Goal: Task Accomplishment & Management: Manage account settings

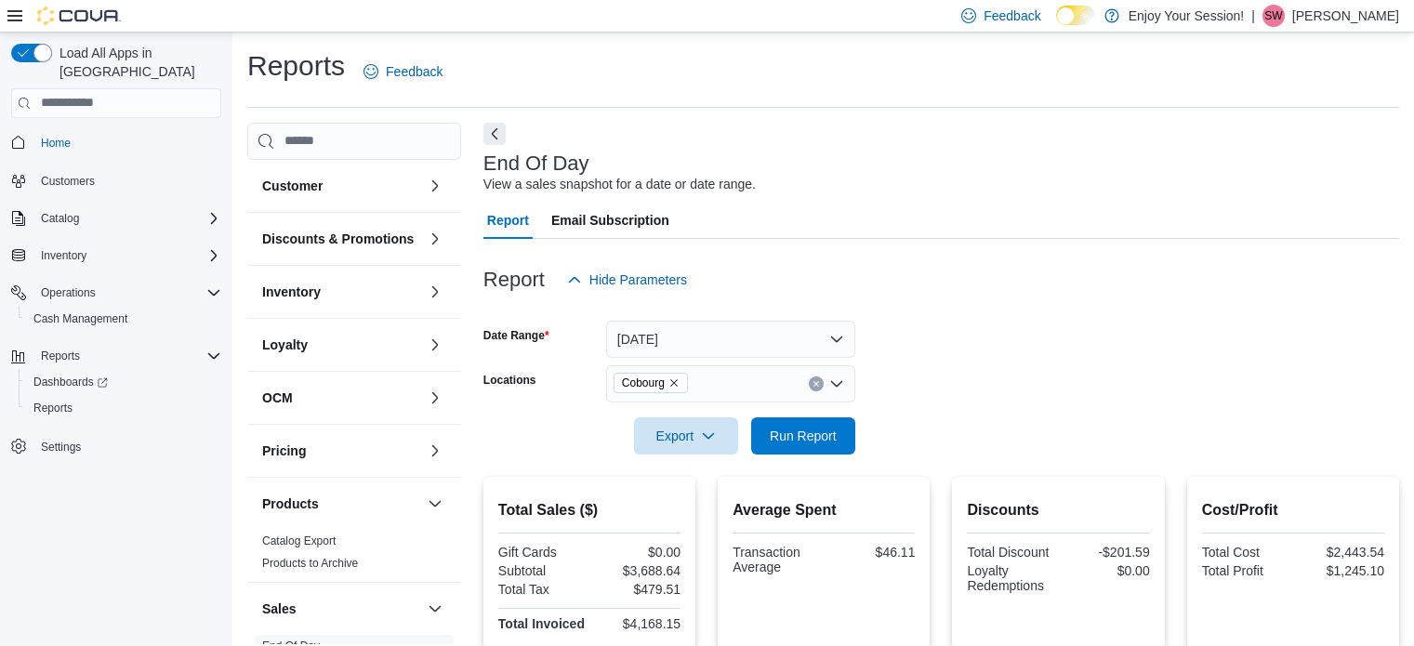
scroll to position [399, 0]
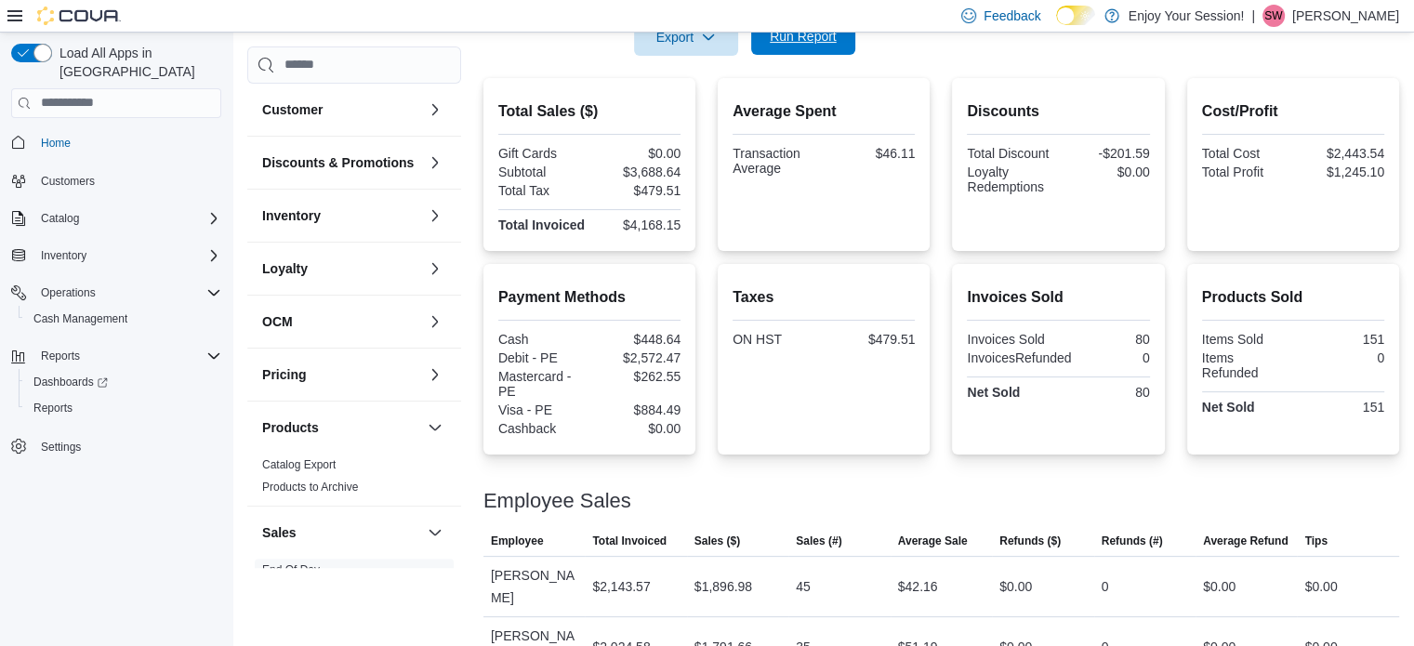
click at [816, 39] on span "Run Report" at bounding box center [803, 36] width 67 height 19
click at [72, 312] on span "Cash Management" at bounding box center [80, 319] width 94 height 15
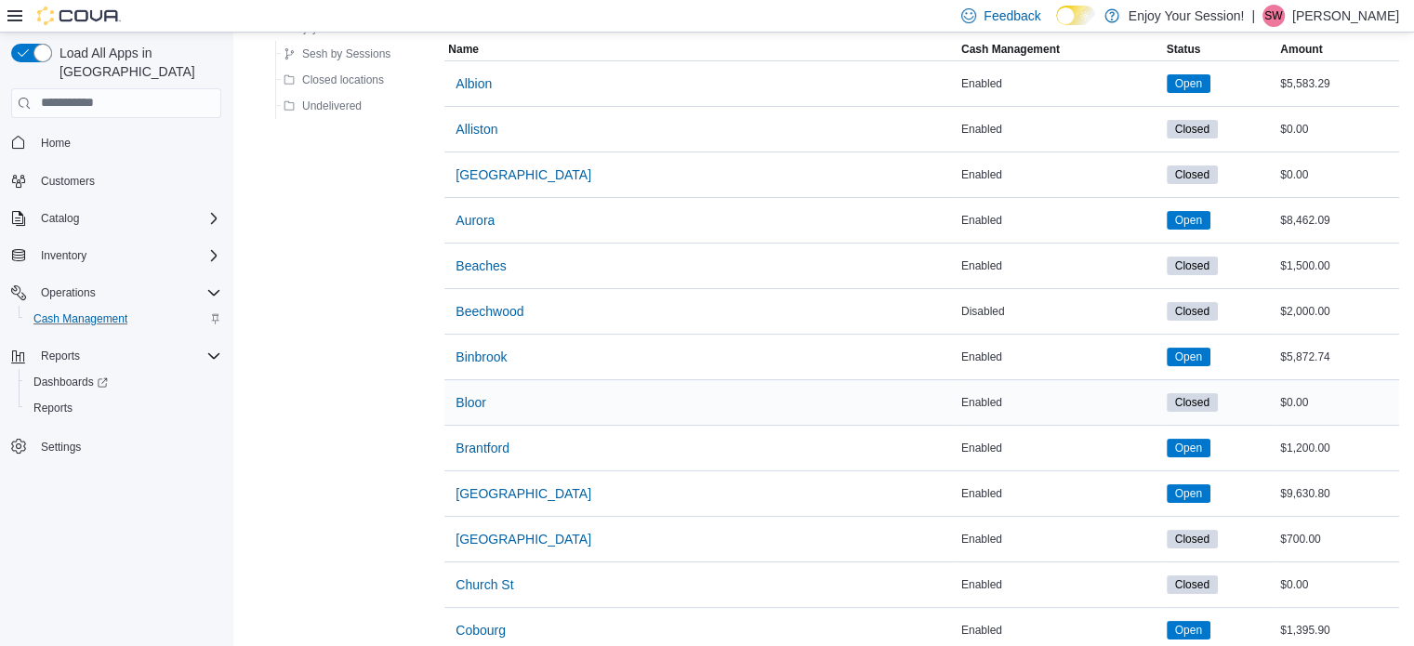
scroll to position [186, 0]
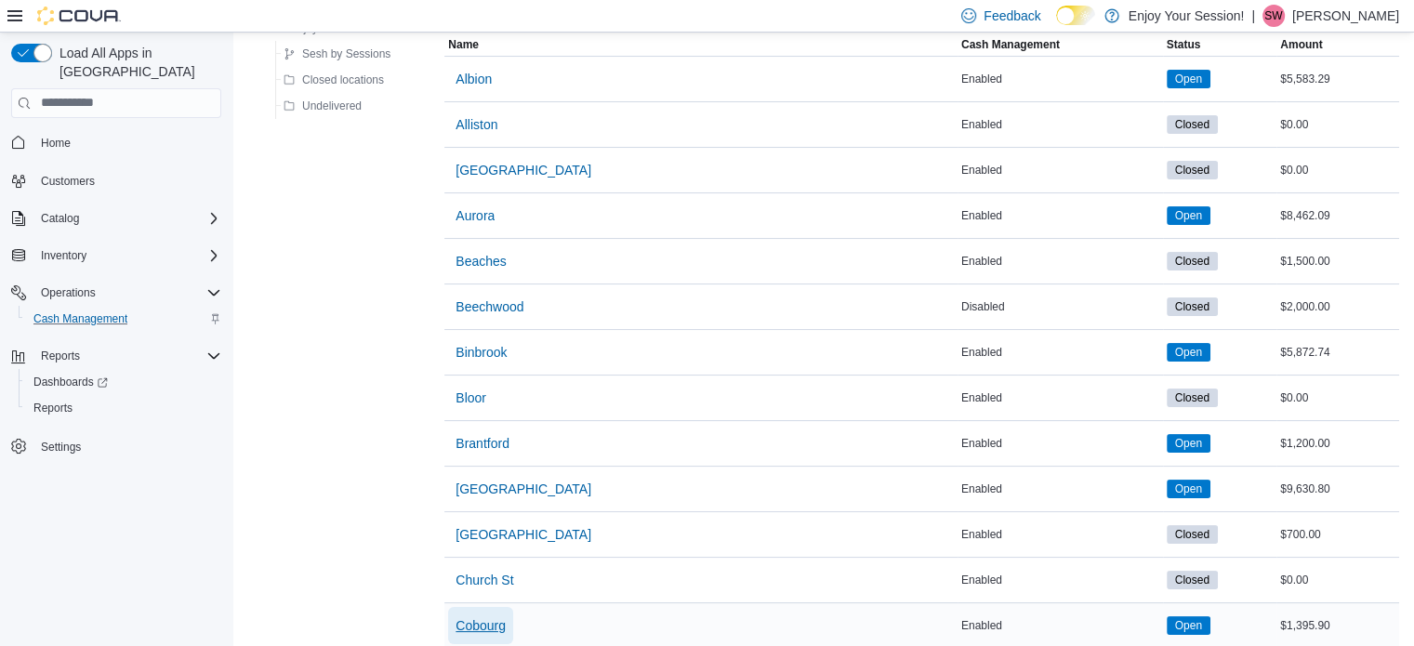
click at [487, 617] on span "Cobourg" at bounding box center [481, 626] width 50 height 19
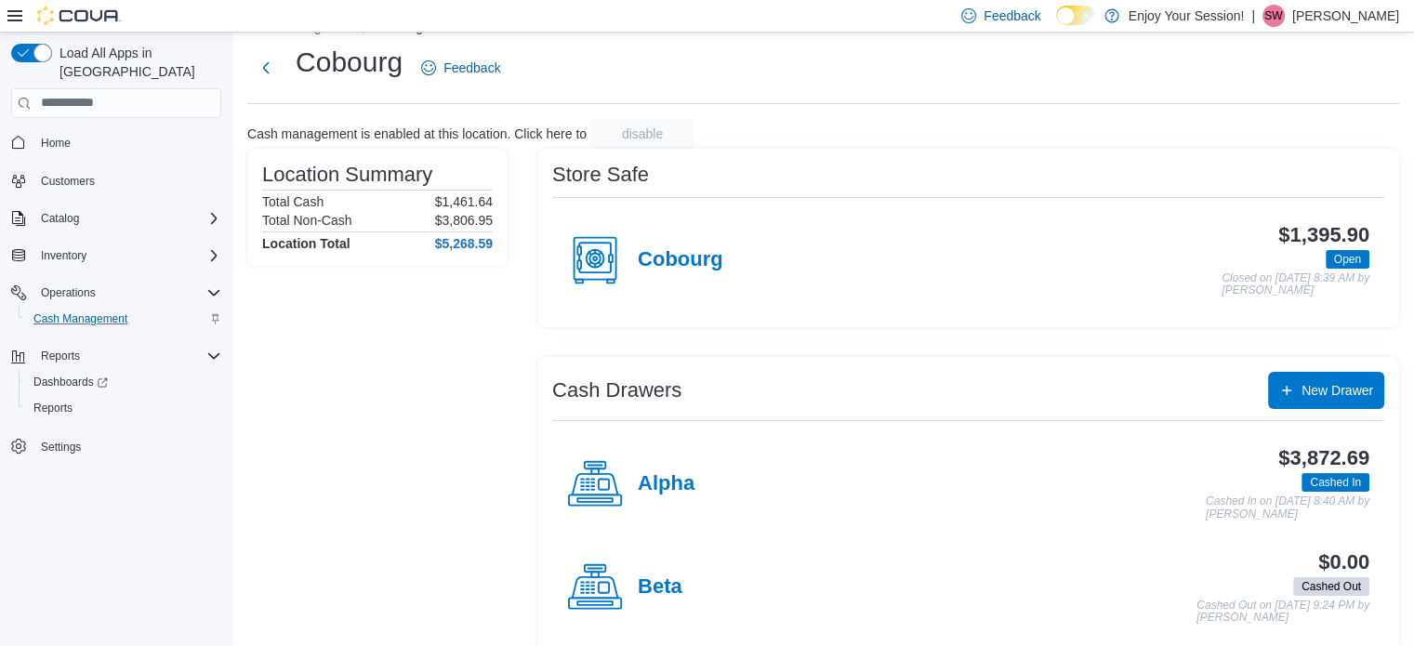
scroll to position [60, 0]
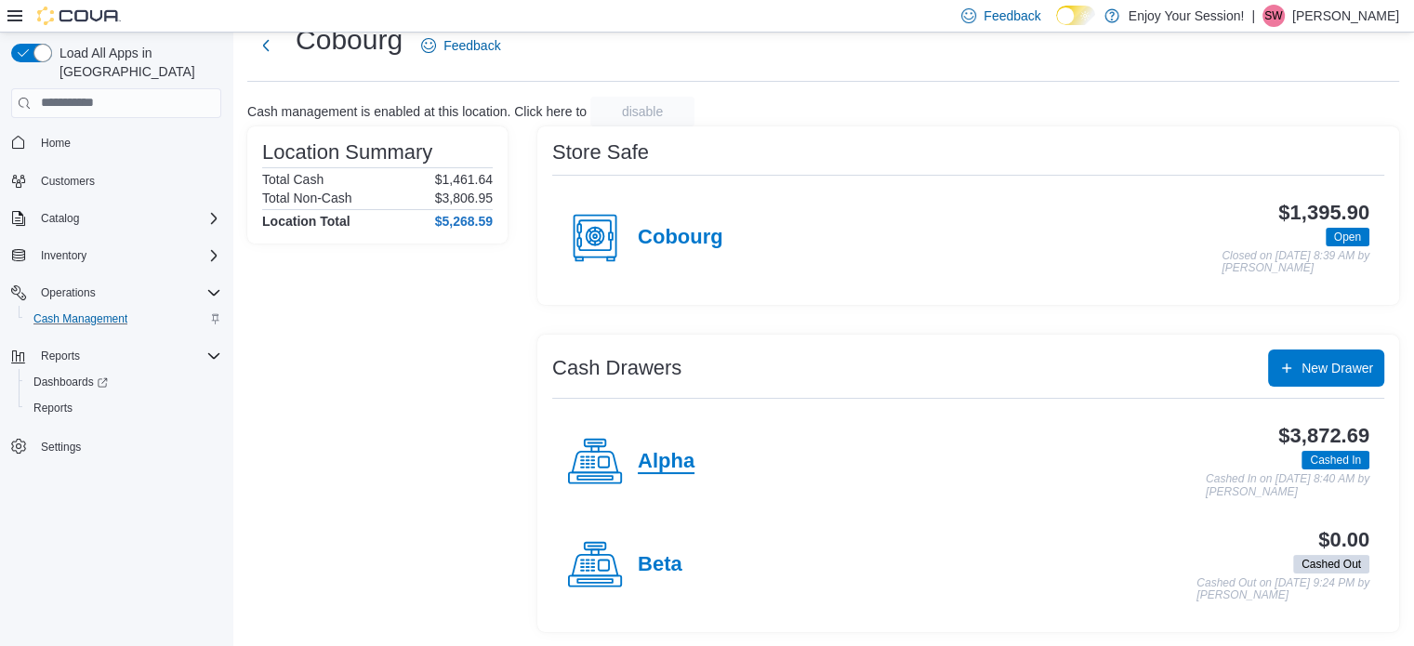
click at [670, 465] on h4 "Alpha" at bounding box center [666, 462] width 57 height 24
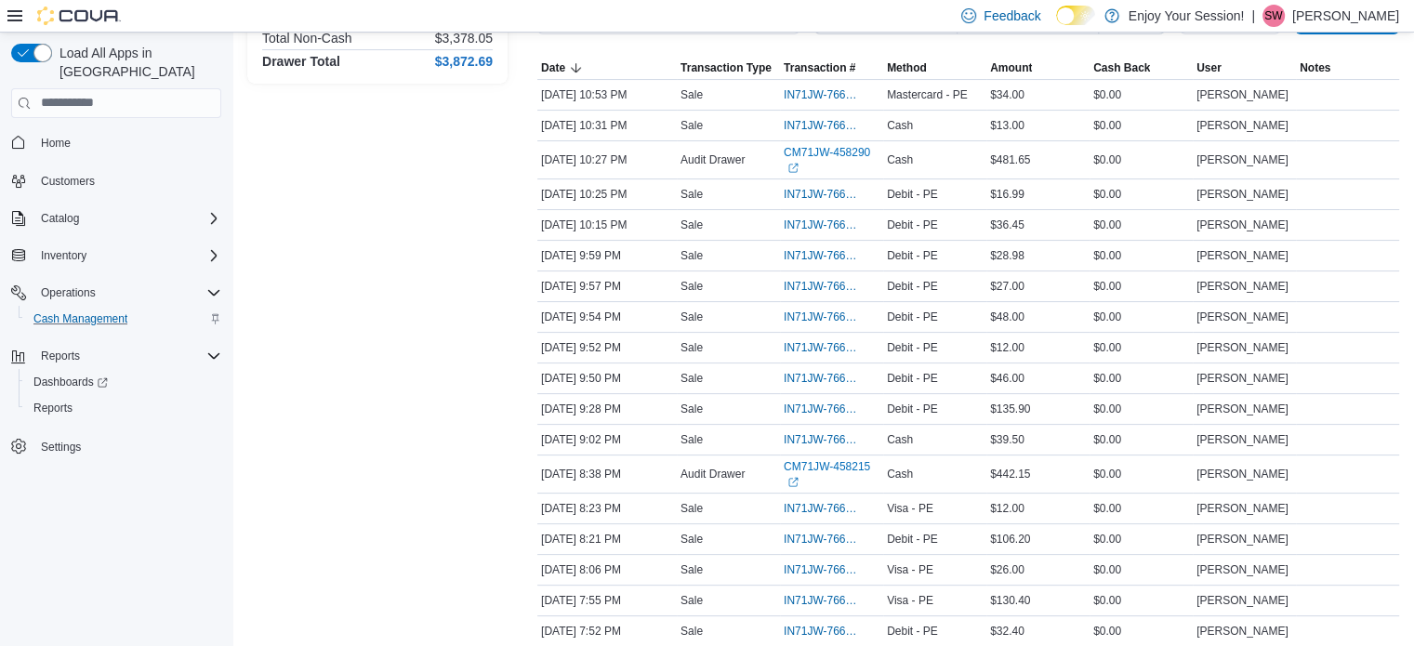
scroll to position [279, 0]
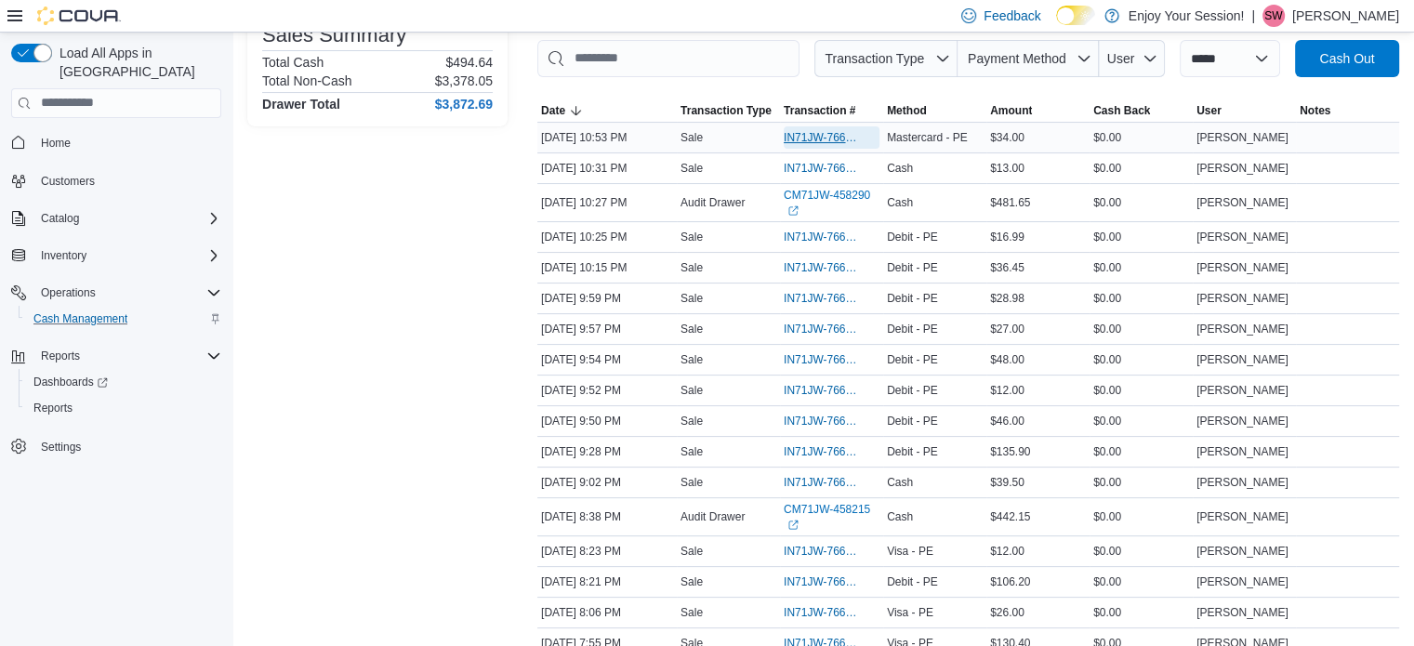
click at [809, 138] on span "IN71JW-7661676" at bounding box center [822, 137] width 77 height 15
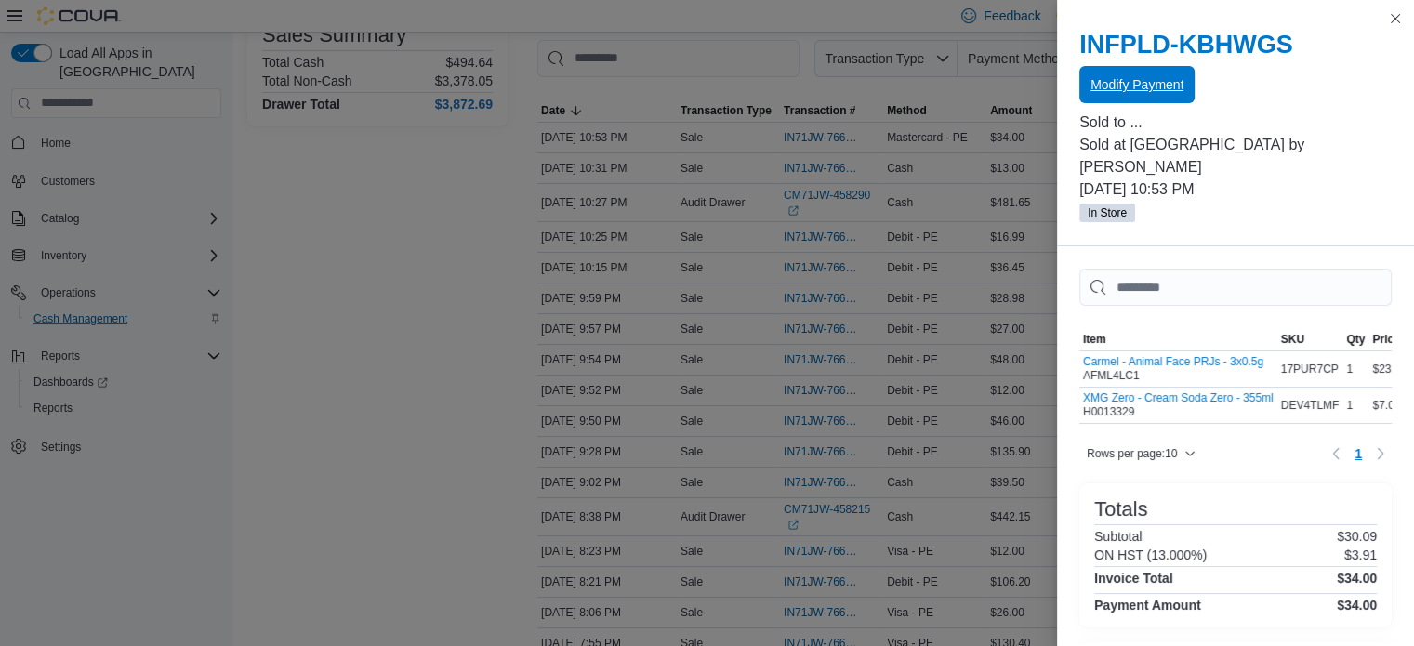
click at [1128, 85] on span "Modify Payment" at bounding box center [1137, 84] width 93 height 19
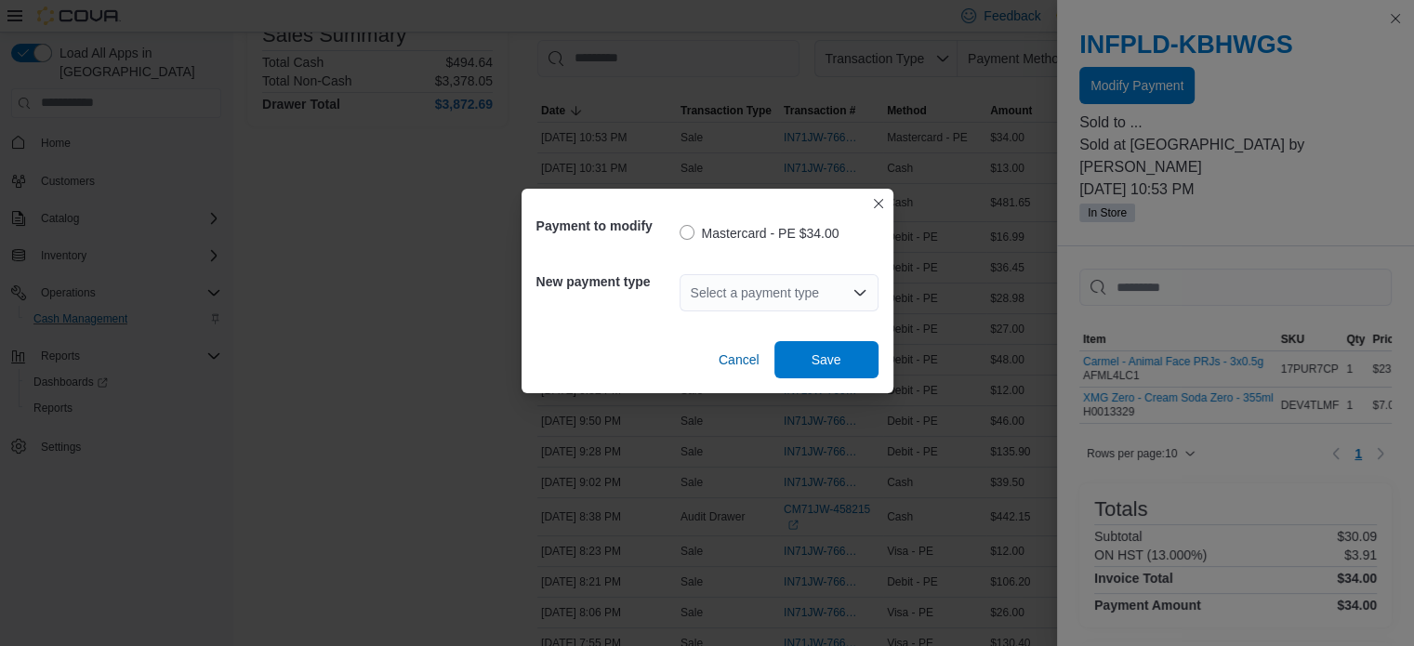
click at [862, 293] on icon "Open list of options" at bounding box center [859, 292] width 11 height 6
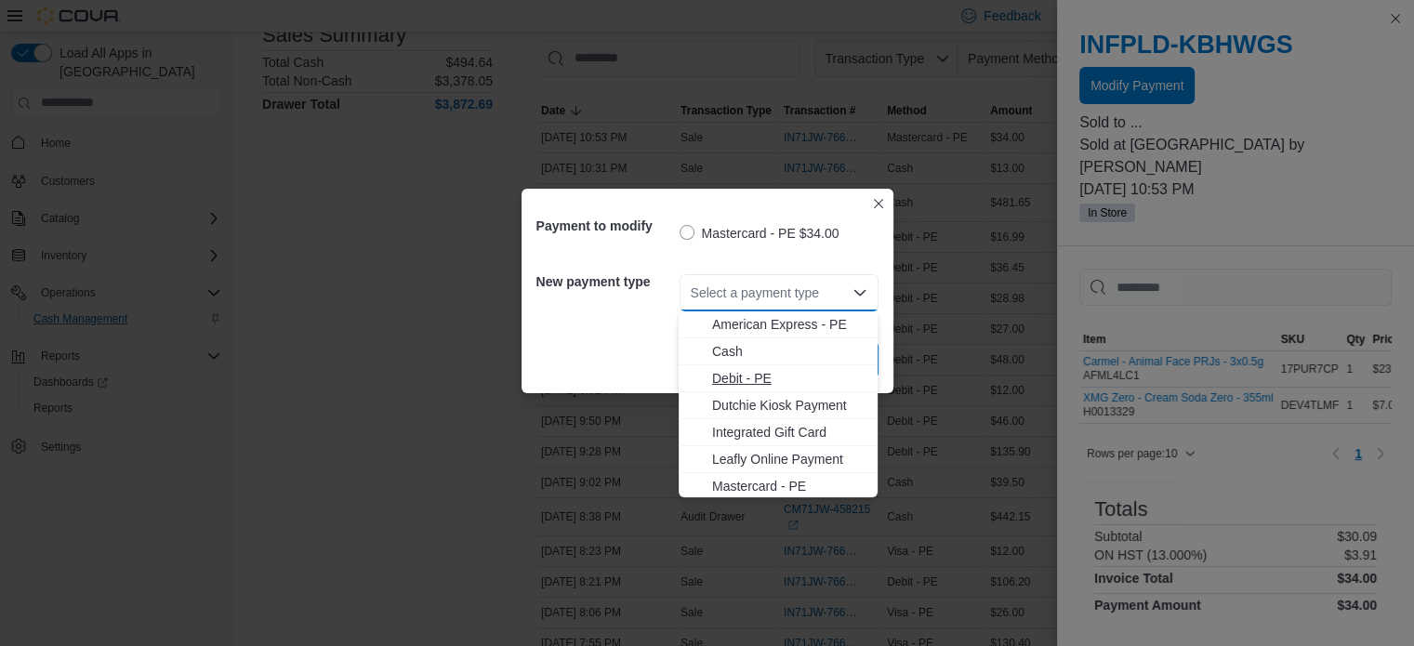
click at [754, 381] on span "Debit - PE" at bounding box center [789, 378] width 154 height 19
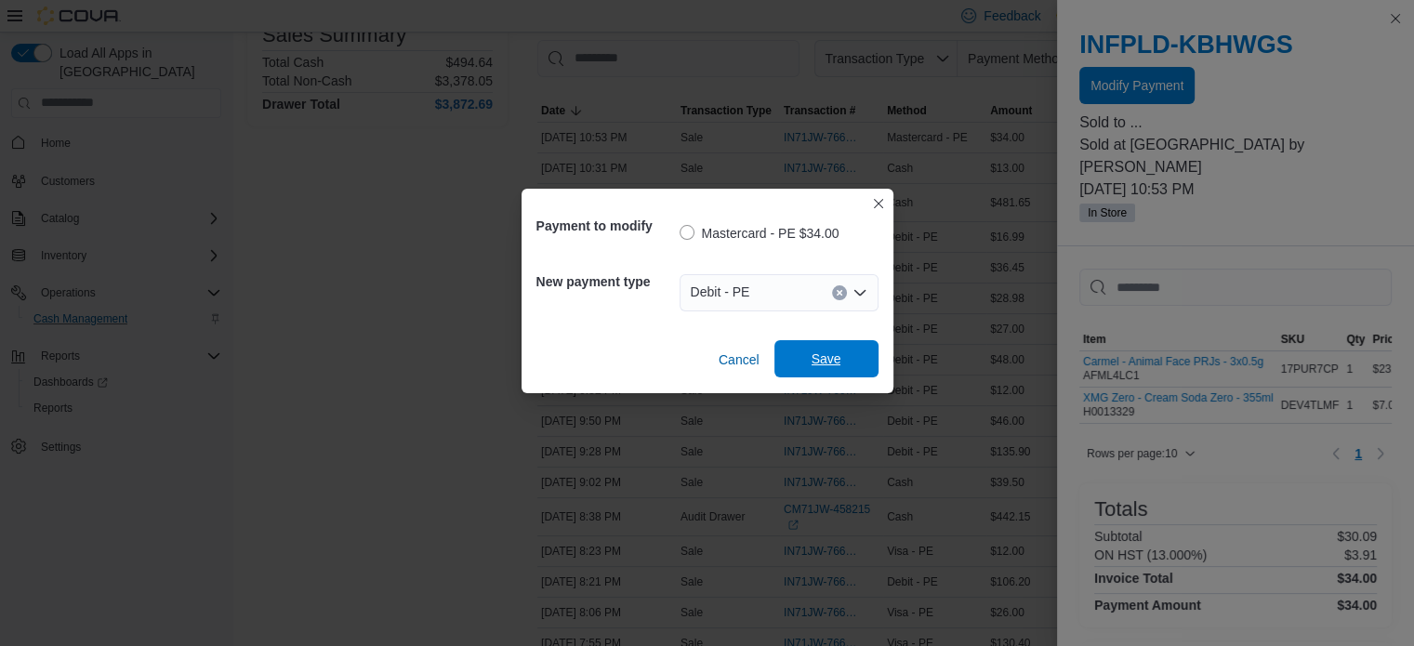
click at [812, 367] on span "Save" at bounding box center [827, 359] width 30 height 19
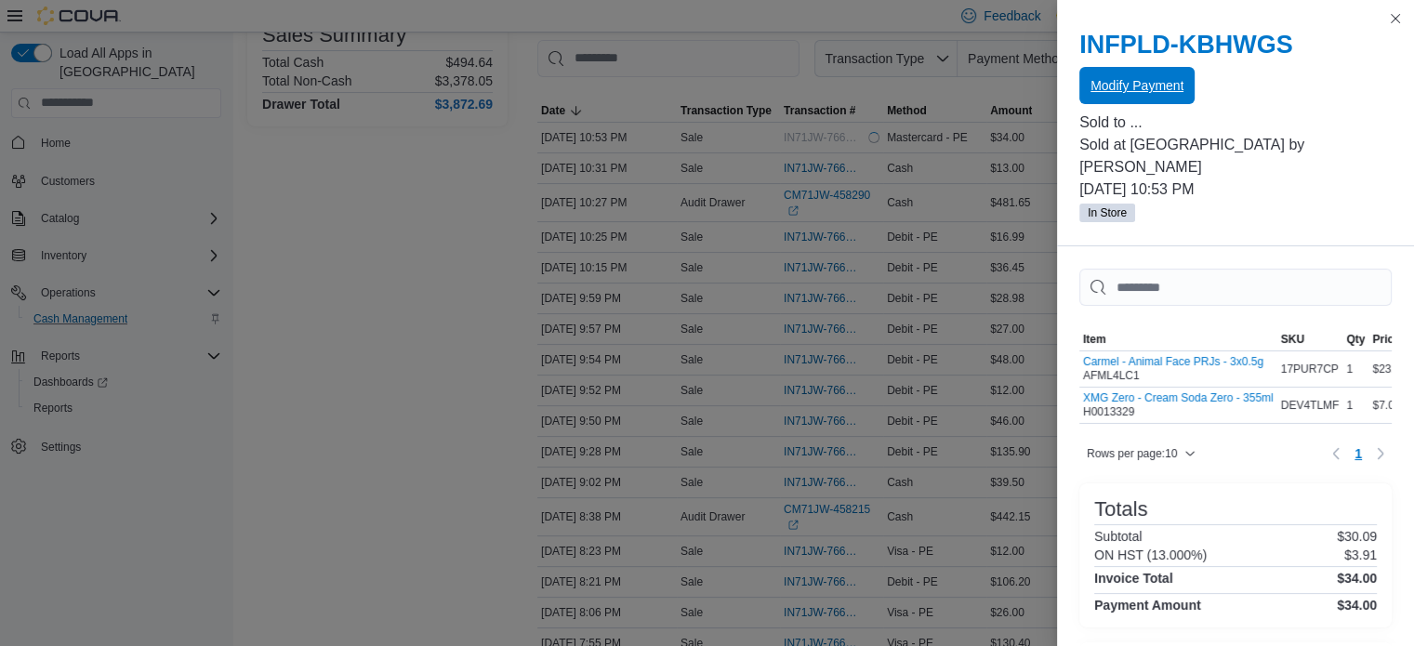
scroll to position [0, 0]
click at [1392, 19] on button "Close this dialog" at bounding box center [1396, 18] width 22 height 22
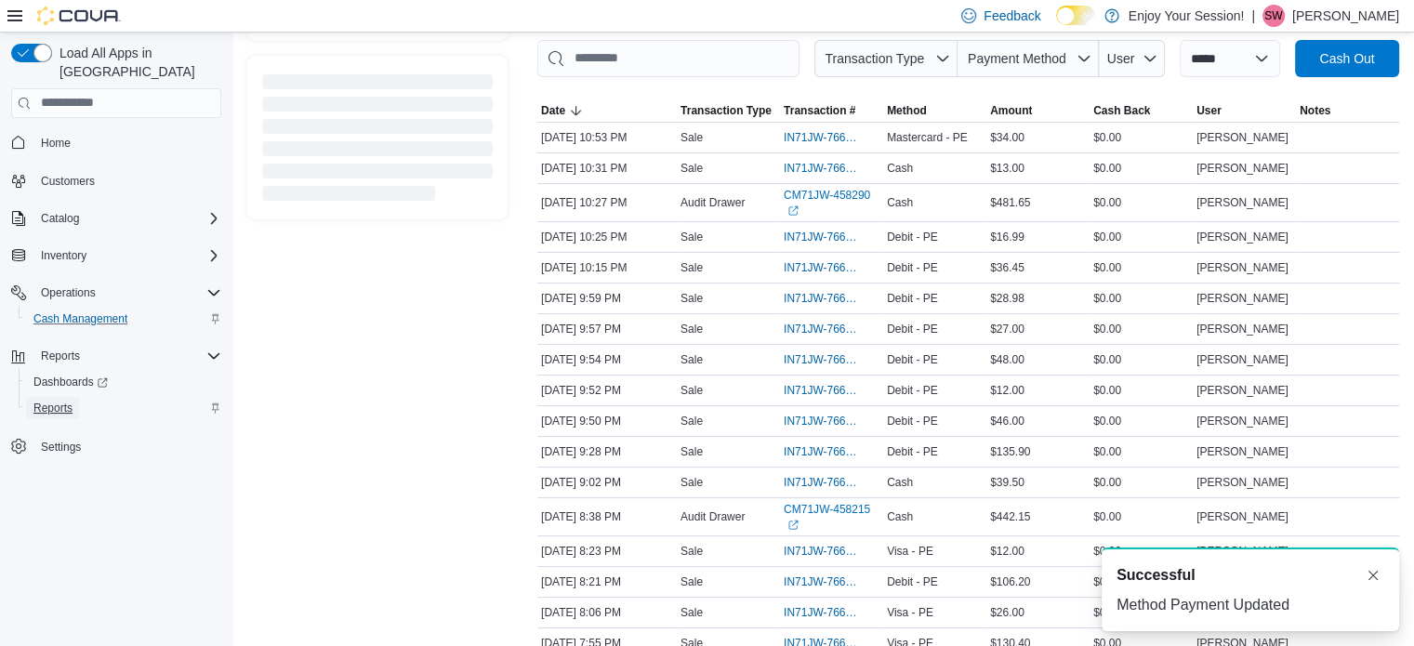
click at [61, 401] on span "Reports" at bounding box center [52, 408] width 39 height 15
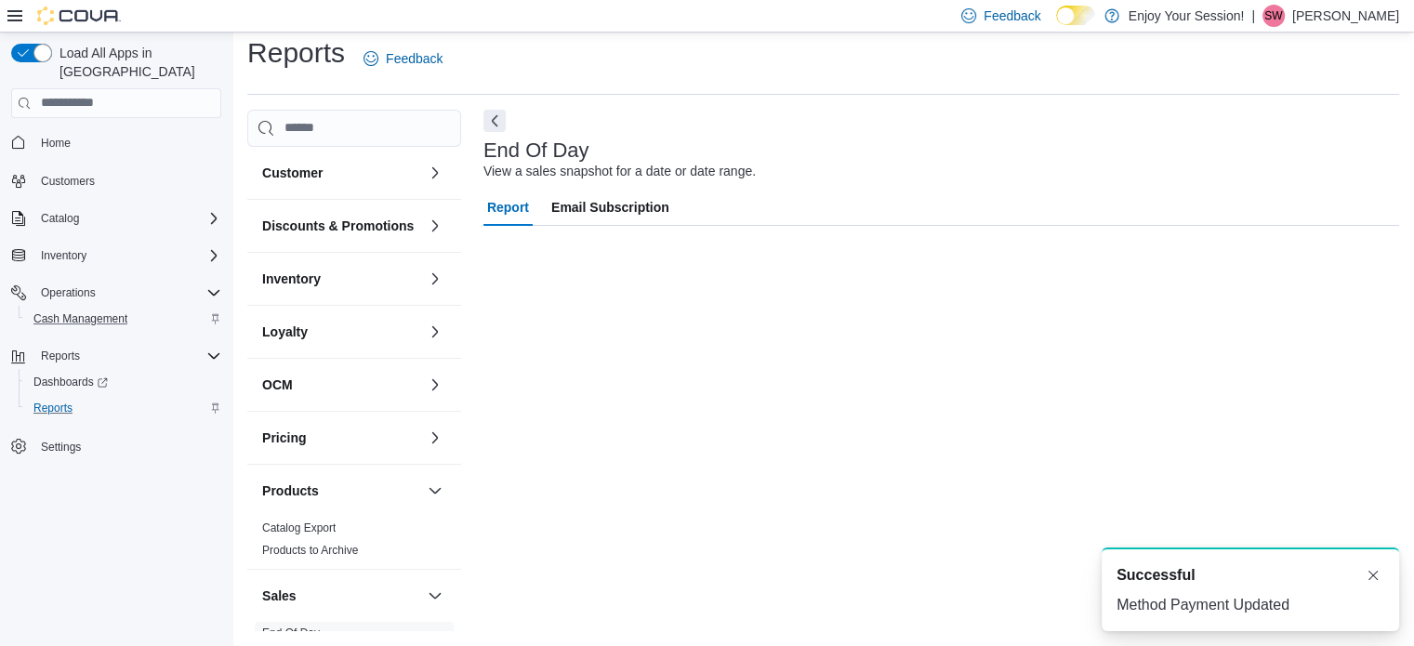
scroll to position [12, 0]
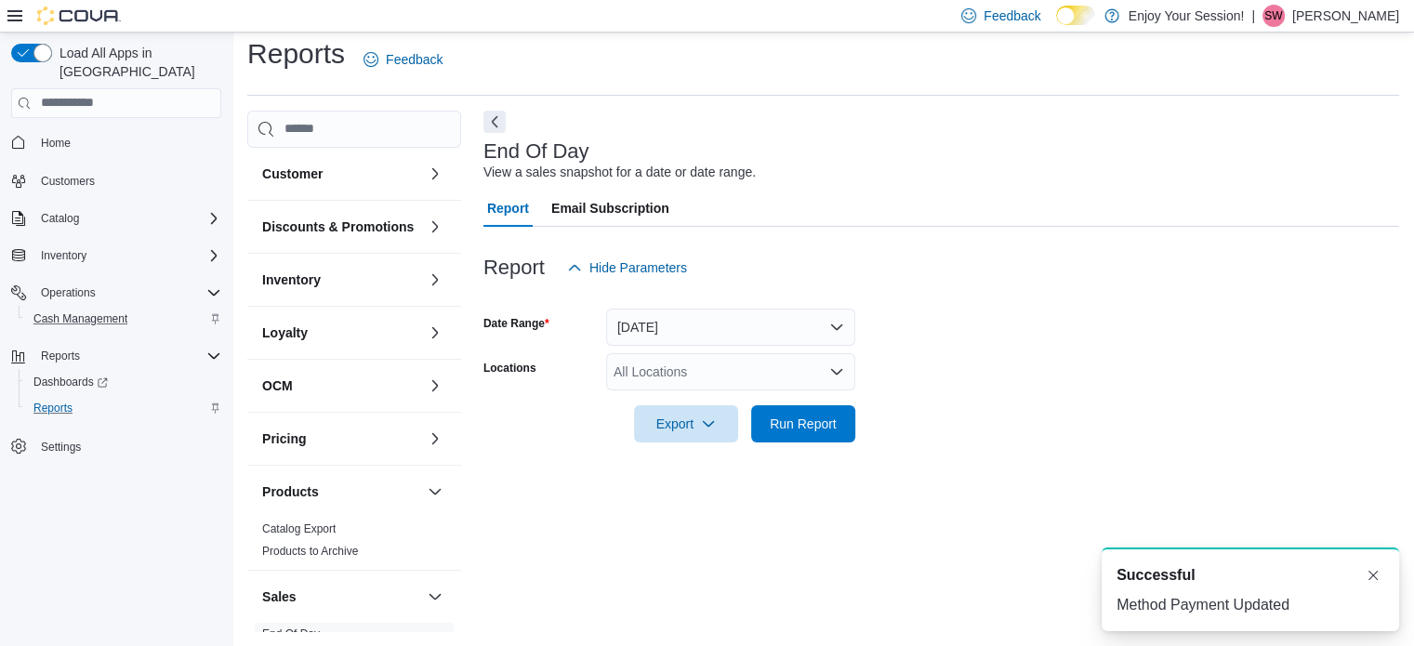
click at [842, 375] on icon "Open list of options" at bounding box center [836, 372] width 15 height 15
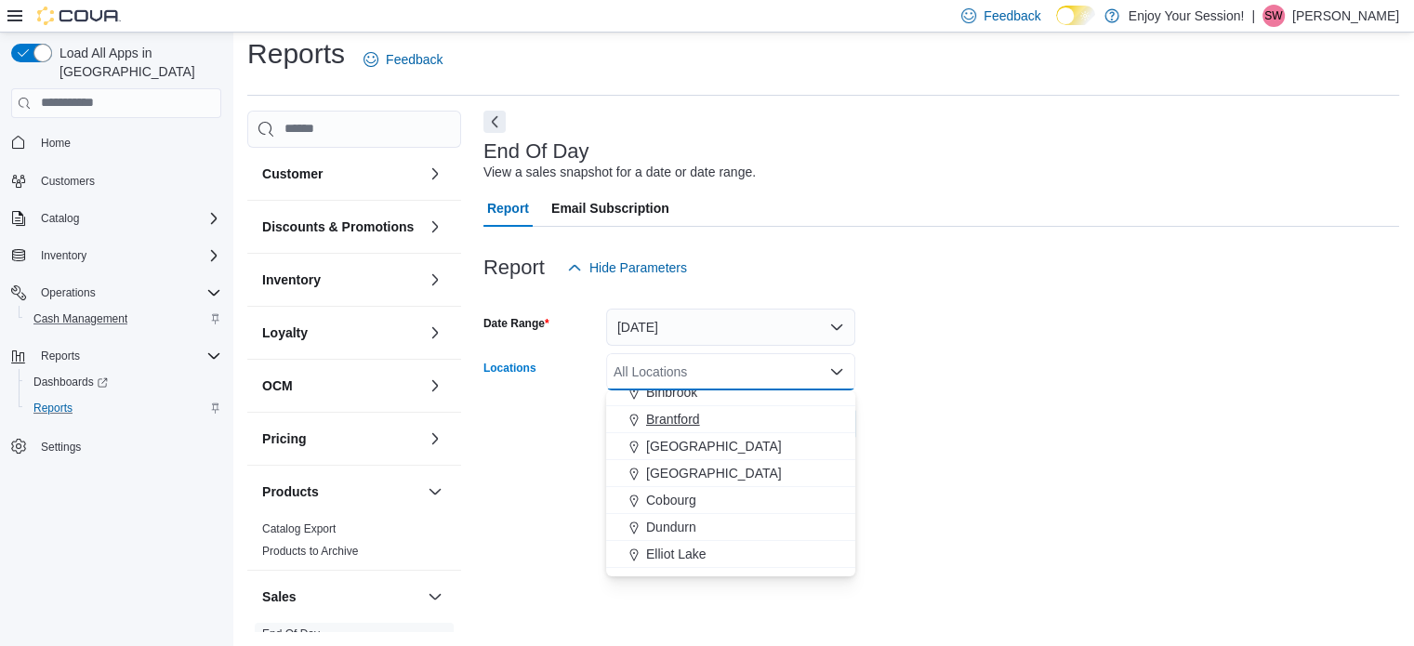
scroll to position [93, 0]
click at [680, 494] on span "Cobourg" at bounding box center [671, 499] width 50 height 19
click at [952, 438] on form "Date Range [DATE] Locations [GEOGRAPHIC_DATA] Combo box. Selected. [GEOGRAPHIC_…" at bounding box center [942, 364] width 916 height 156
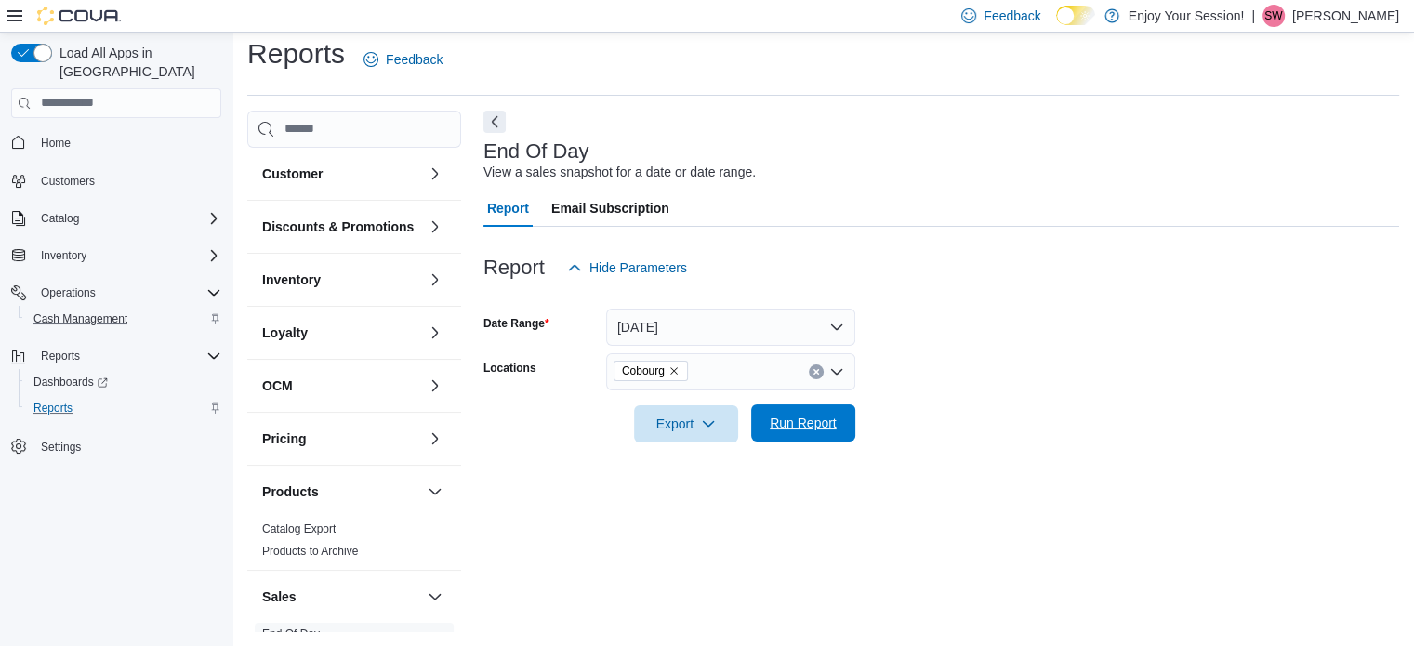
click at [815, 423] on span "Run Report" at bounding box center [803, 423] width 67 height 19
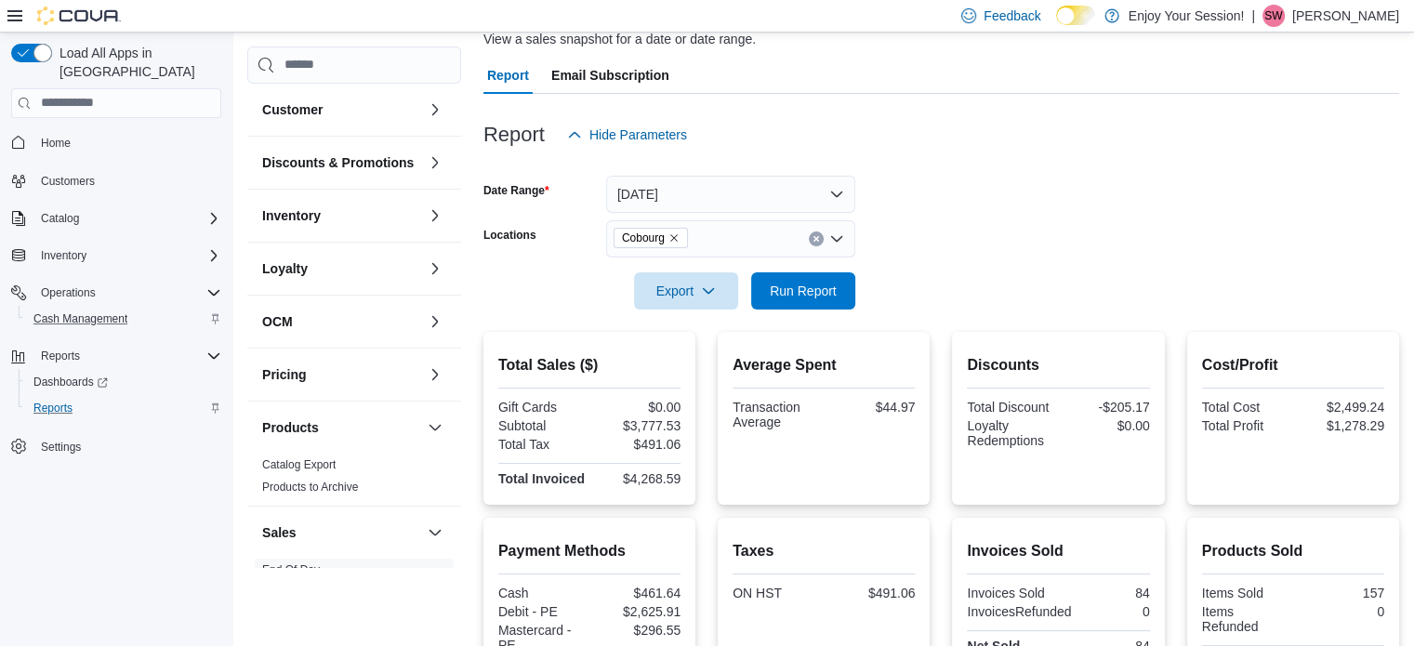
scroll to position [105, 0]
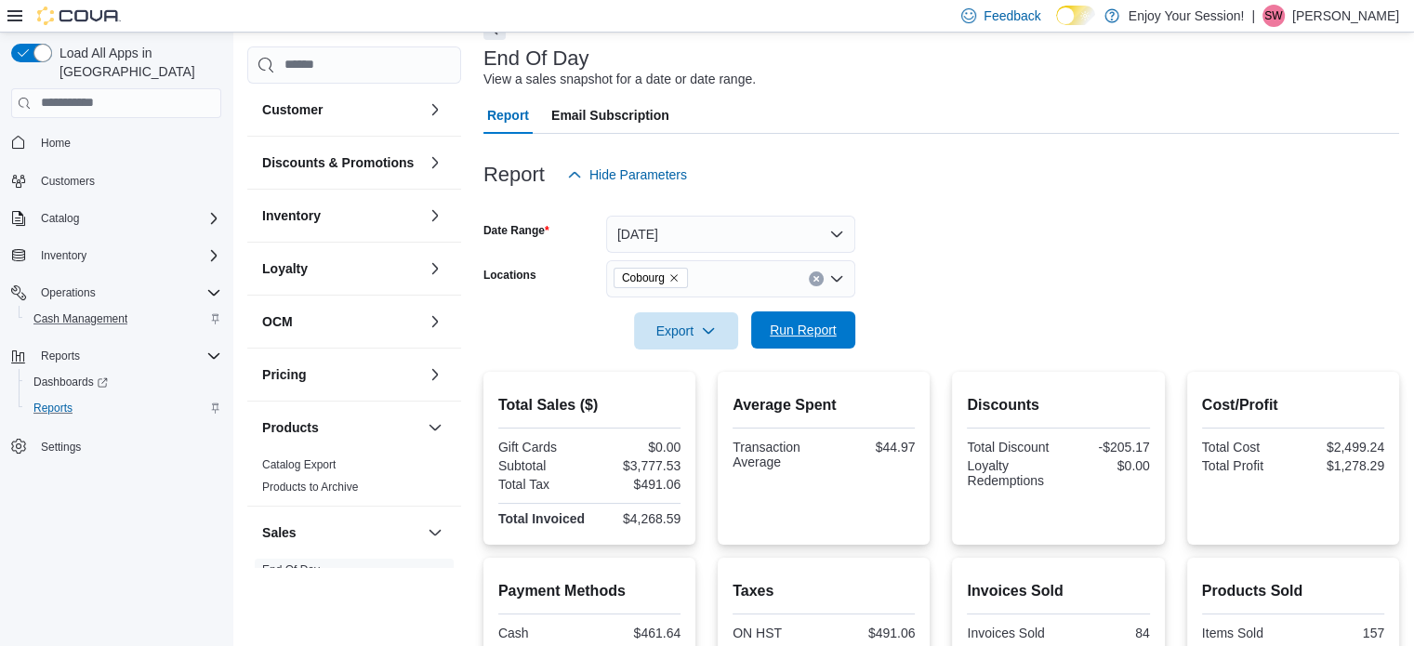
click at [823, 331] on span "Run Report" at bounding box center [803, 330] width 67 height 19
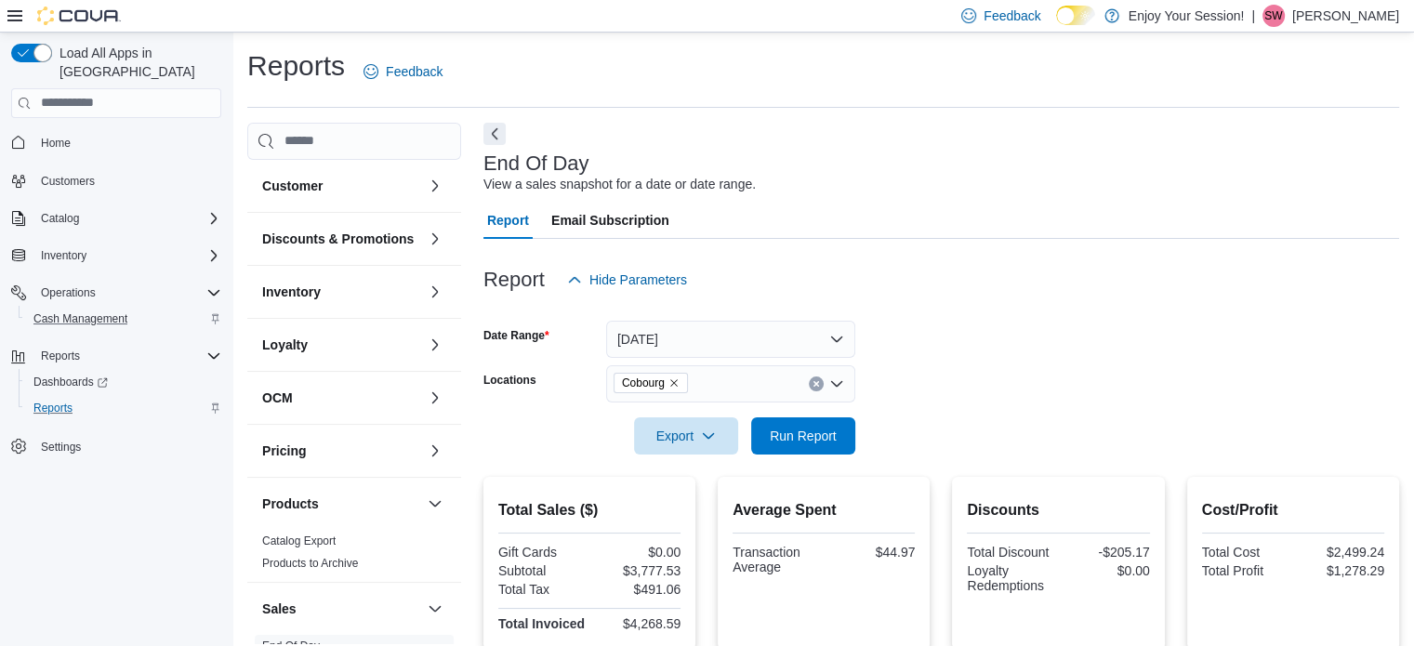
scroll to position [0, 0]
click at [88, 312] on span "Cash Management" at bounding box center [80, 319] width 94 height 15
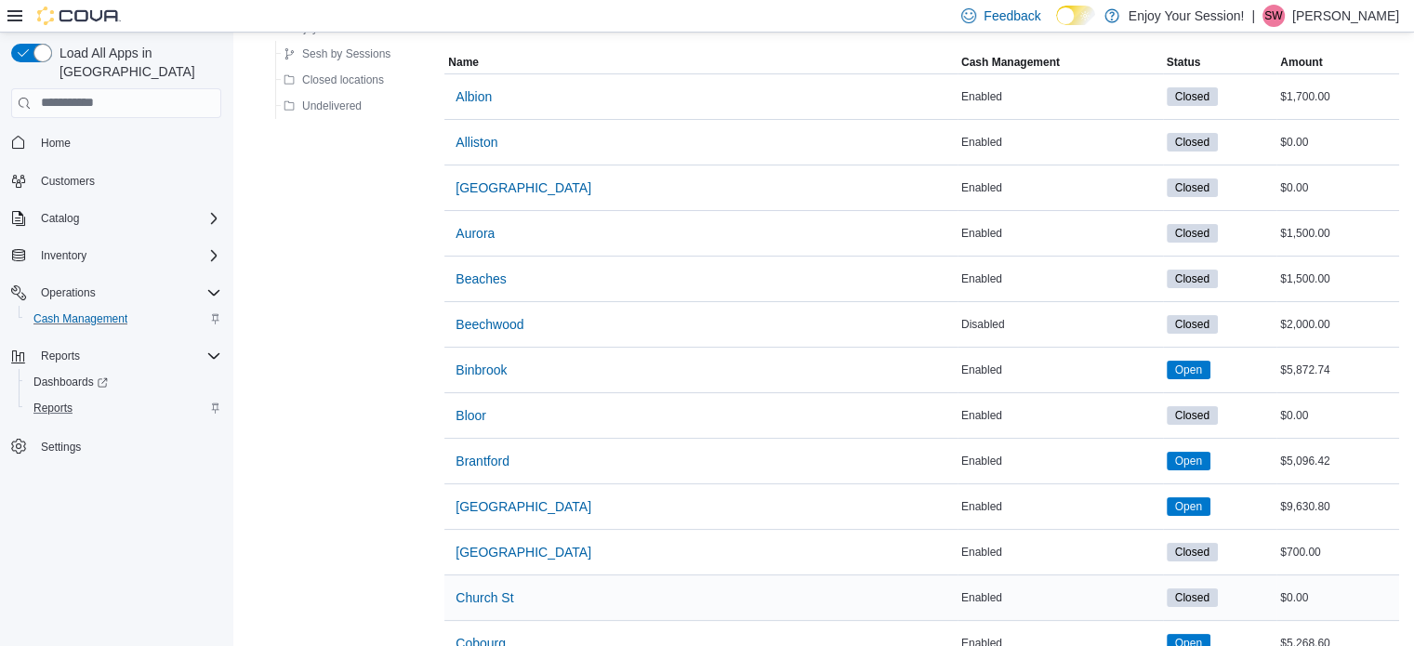
scroll to position [186, 0]
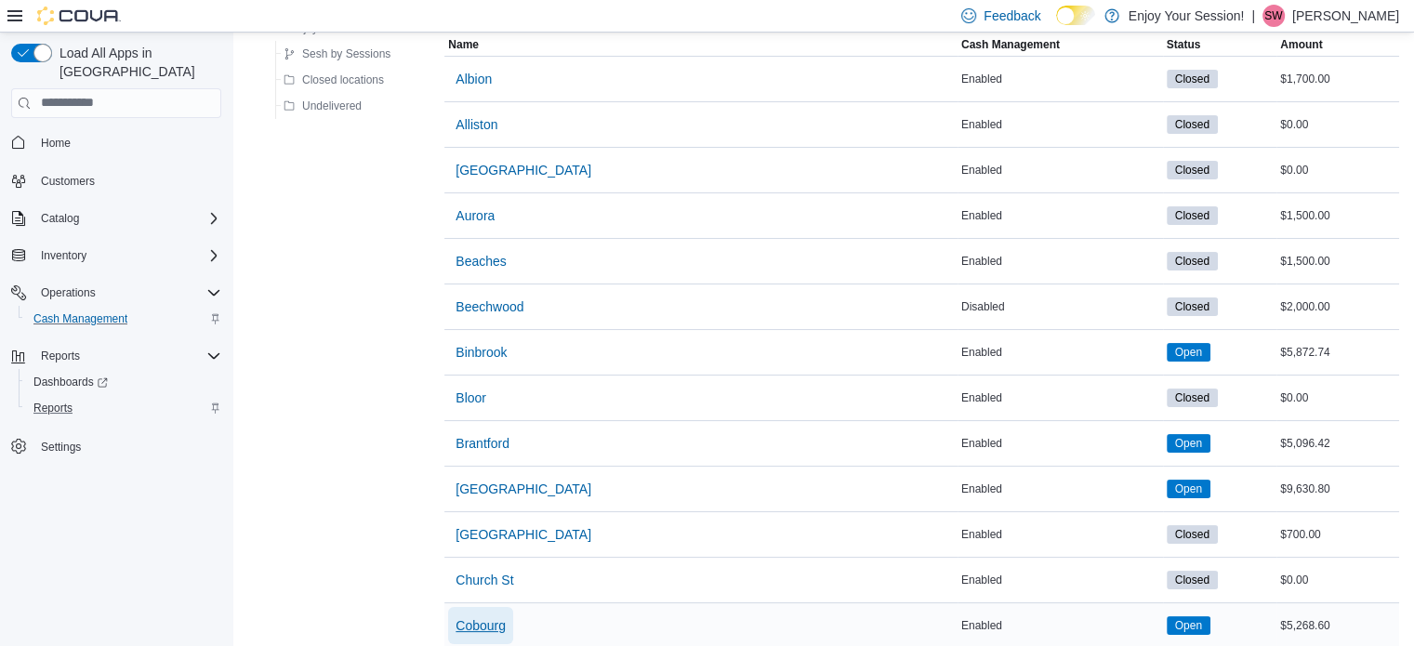
click at [480, 624] on span "Cobourg" at bounding box center [481, 626] width 50 height 19
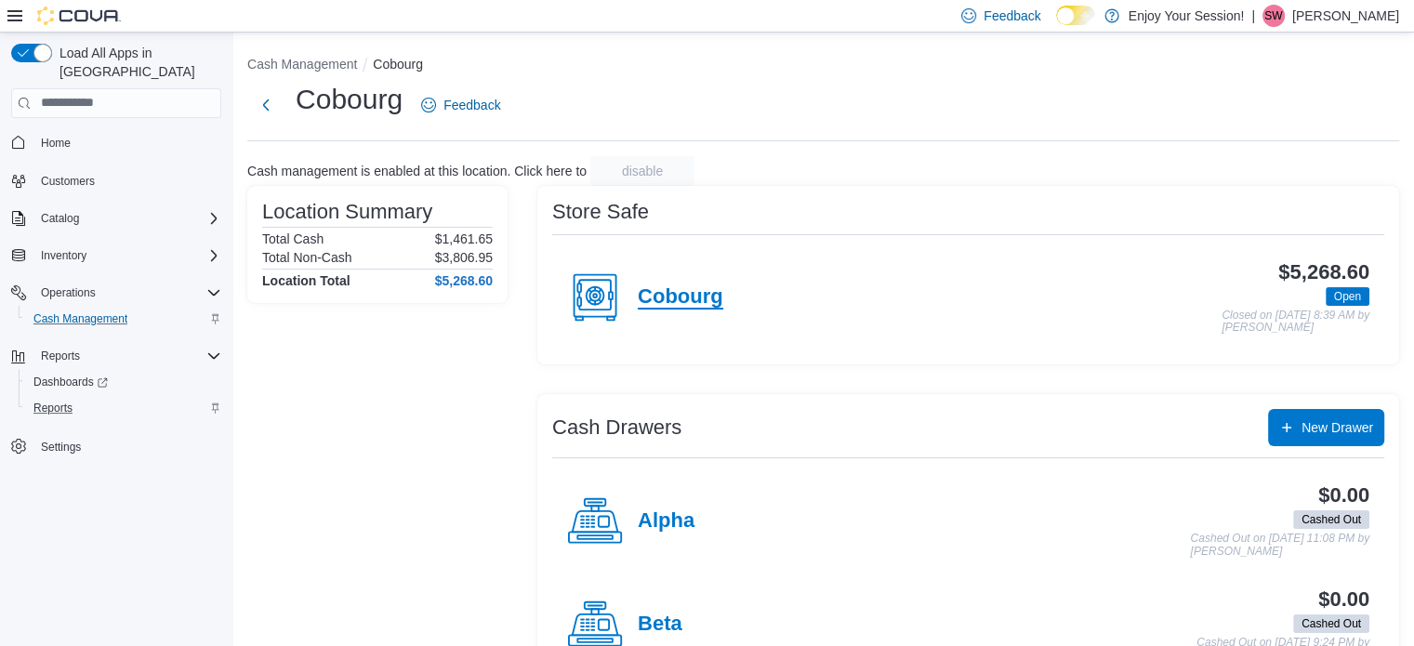
click at [711, 300] on h4 "Cobourg" at bounding box center [681, 297] width 86 height 24
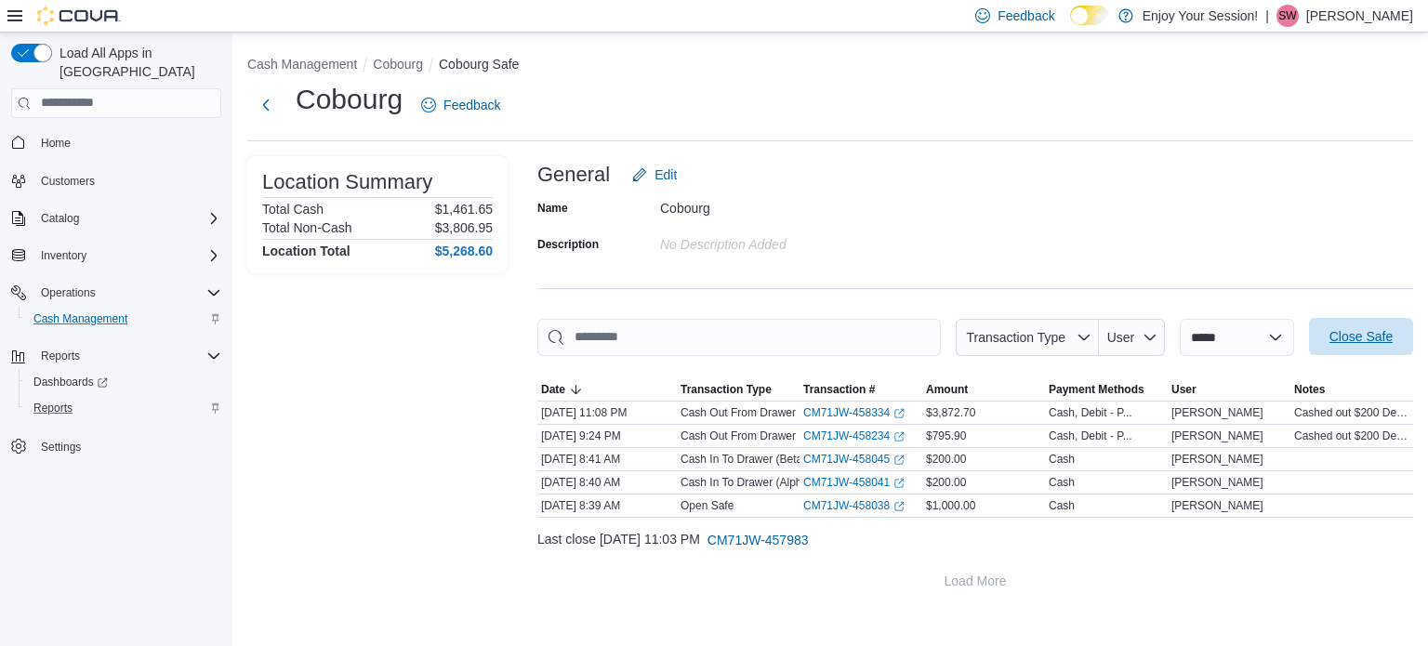
click at [1339, 325] on span "Close Safe" at bounding box center [1361, 336] width 82 height 37
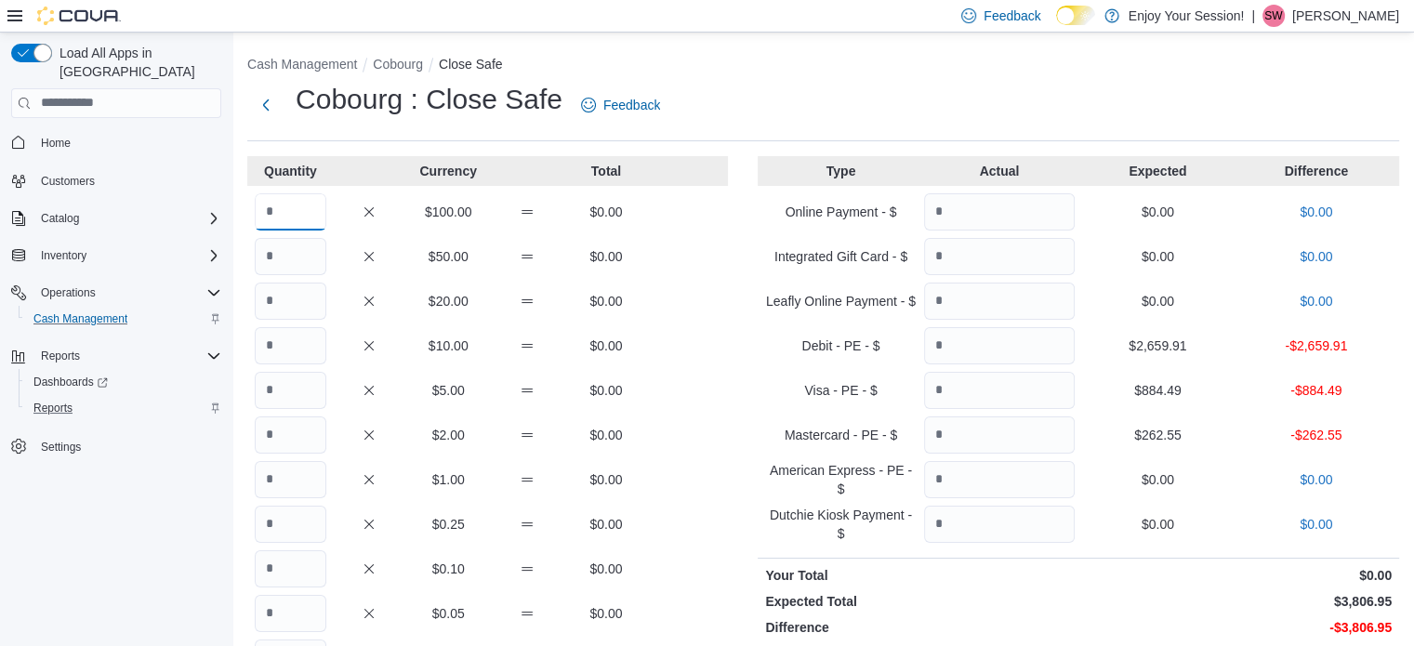
click at [297, 214] on input "Quantity" at bounding box center [291, 211] width 72 height 37
type input "*"
type input "**"
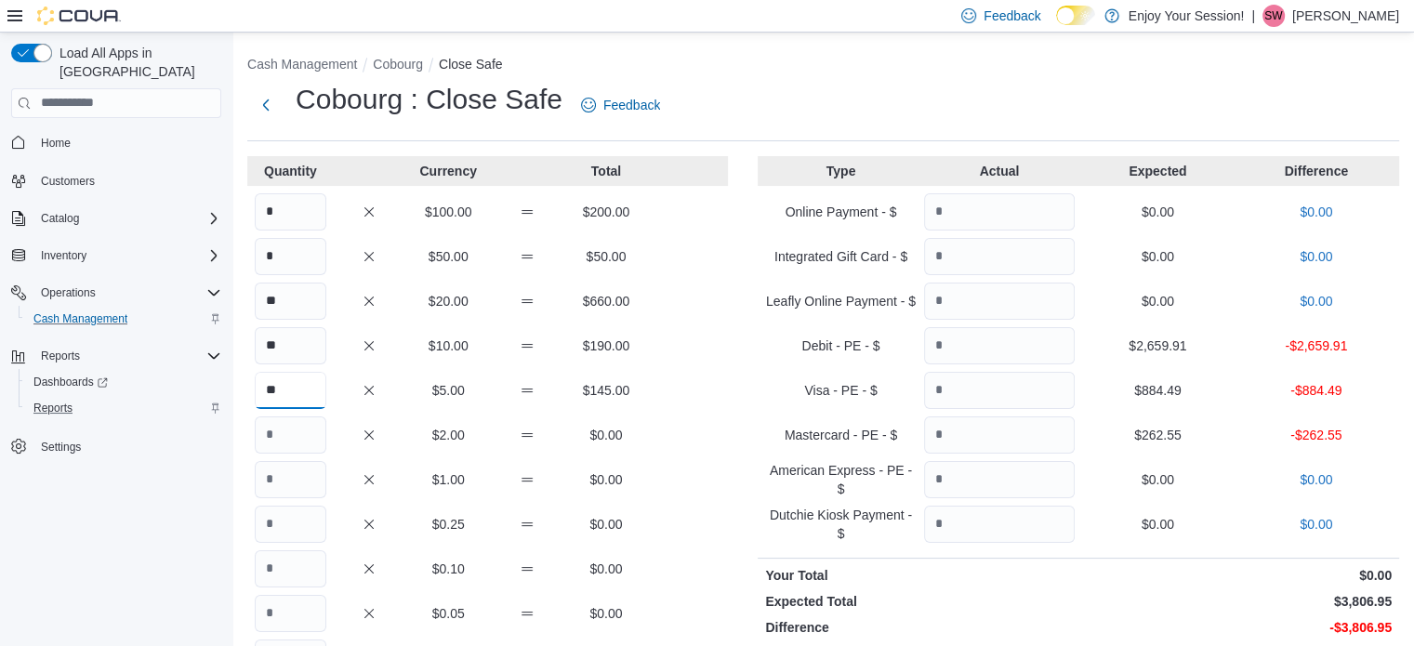
type input "**"
type input "***"
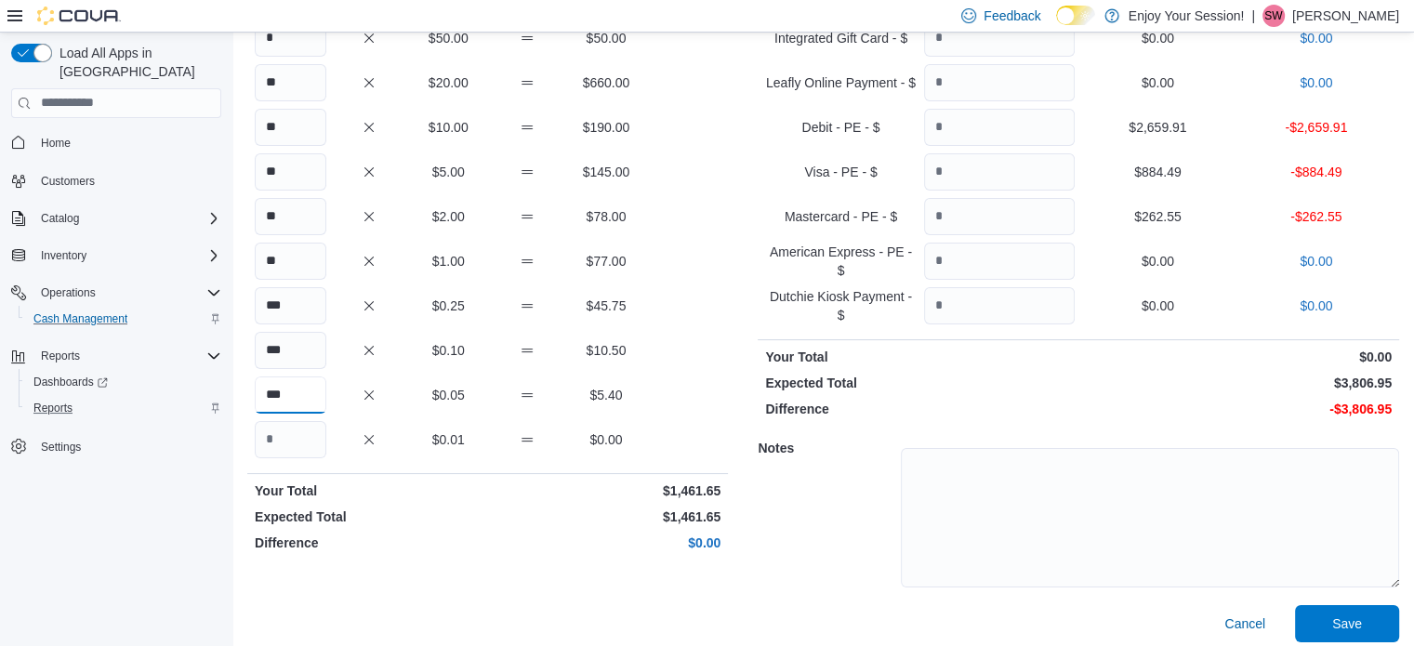
scroll to position [229, 0]
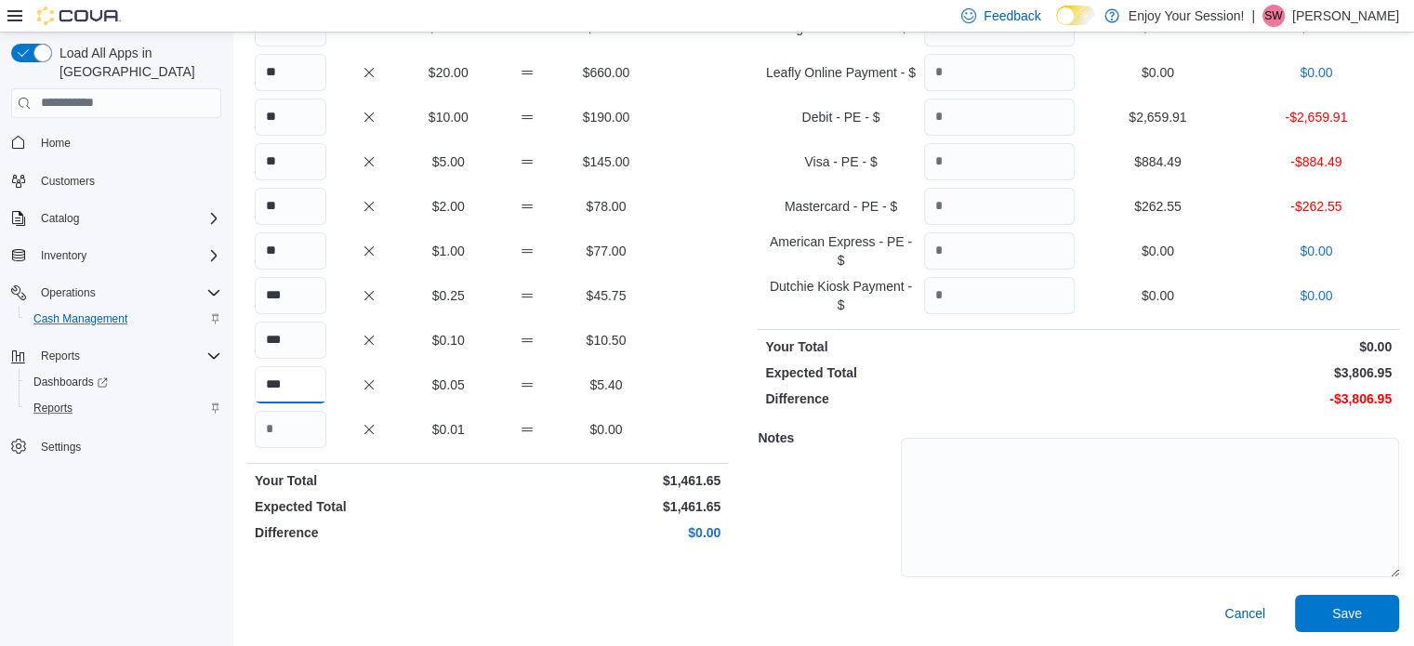
type input "***"
click at [1011, 119] on input "Quantity" at bounding box center [999, 117] width 151 height 37
type input "*******"
click at [1024, 168] on input "Quantity" at bounding box center [999, 161] width 151 height 37
type input "******"
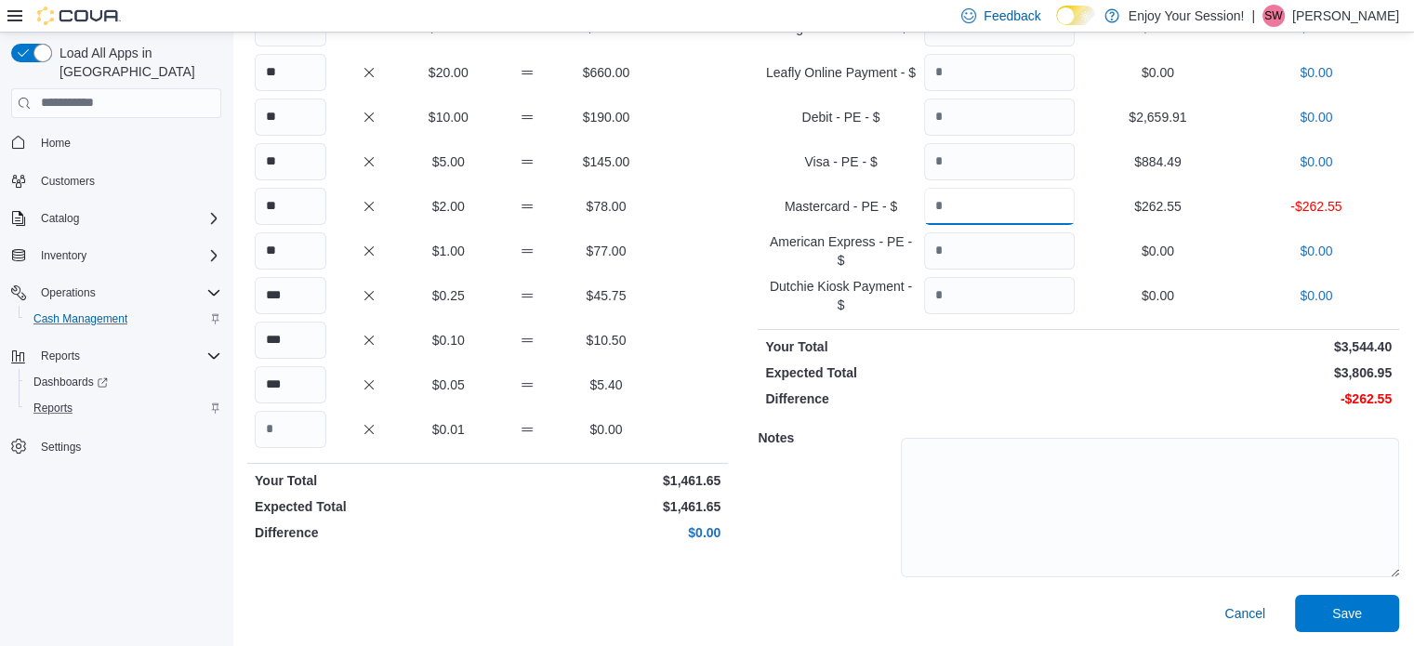
click at [1008, 210] on input "Quantity" at bounding box center [999, 206] width 151 height 37
type input "******"
click at [1358, 619] on span "Save" at bounding box center [1348, 612] width 30 height 19
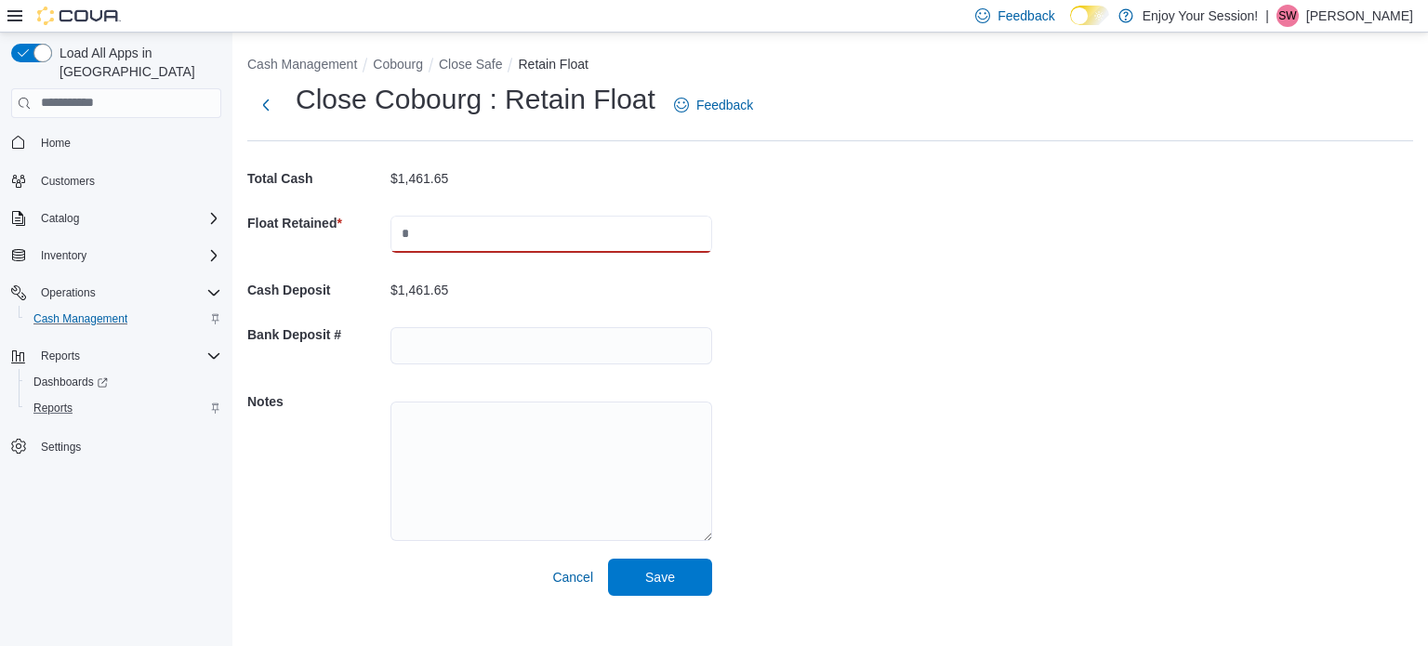
click at [544, 233] on input "text" at bounding box center [552, 234] width 322 height 37
type input "****"
click at [676, 577] on span "Save" at bounding box center [660, 576] width 82 height 37
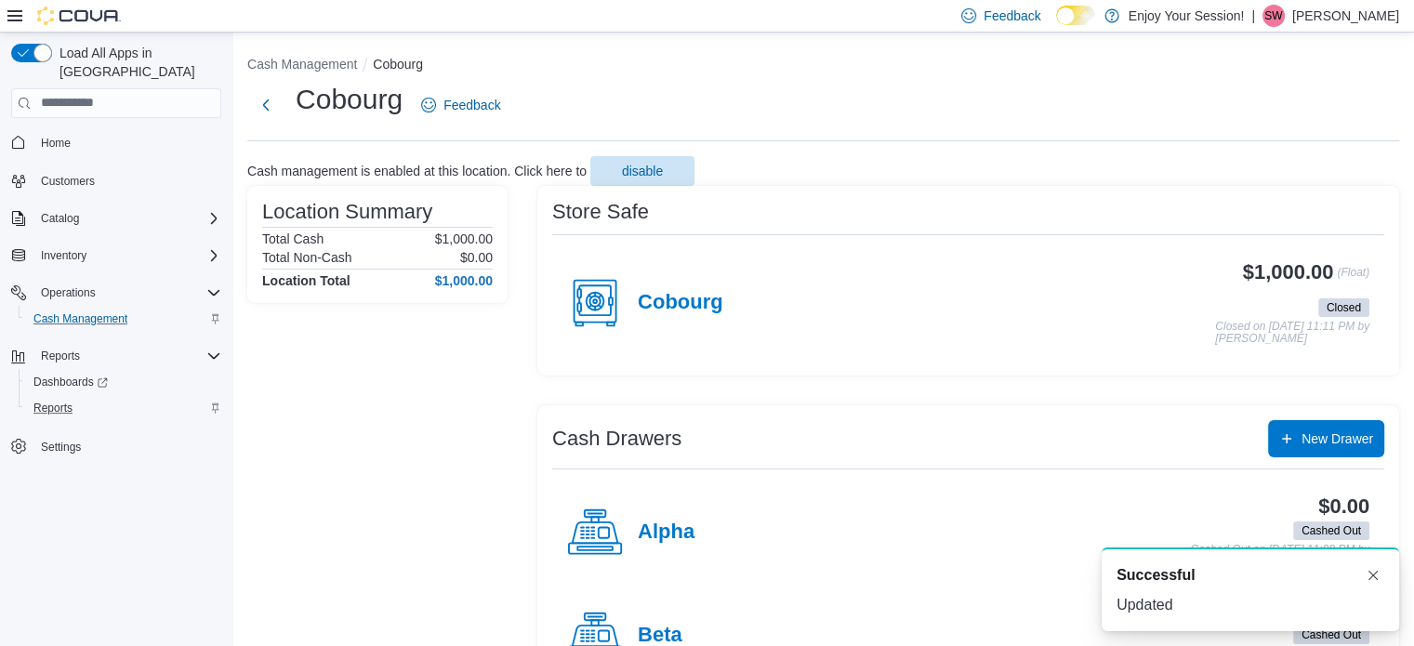
click at [1366, 14] on p "[PERSON_NAME]" at bounding box center [1346, 16] width 107 height 22
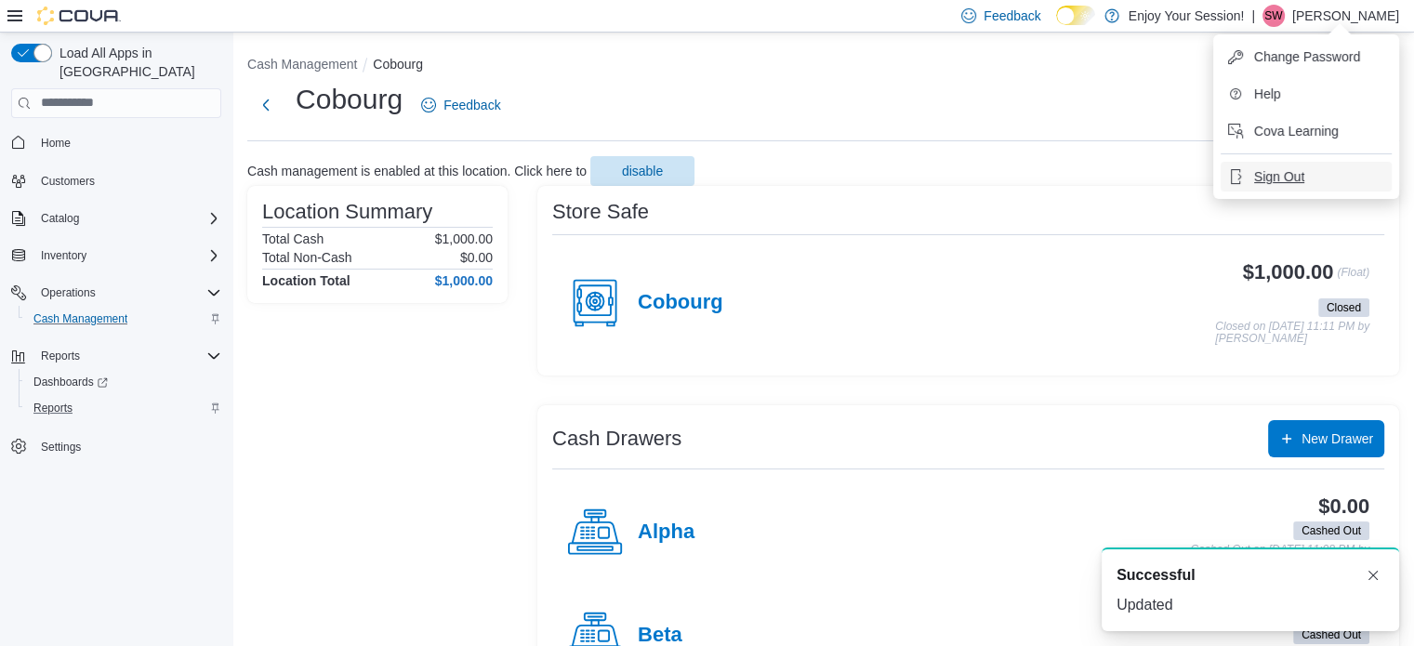
click at [1287, 175] on span "Sign Out" at bounding box center [1279, 176] width 50 height 19
